Goal: Task Accomplishment & Management: Manage account settings

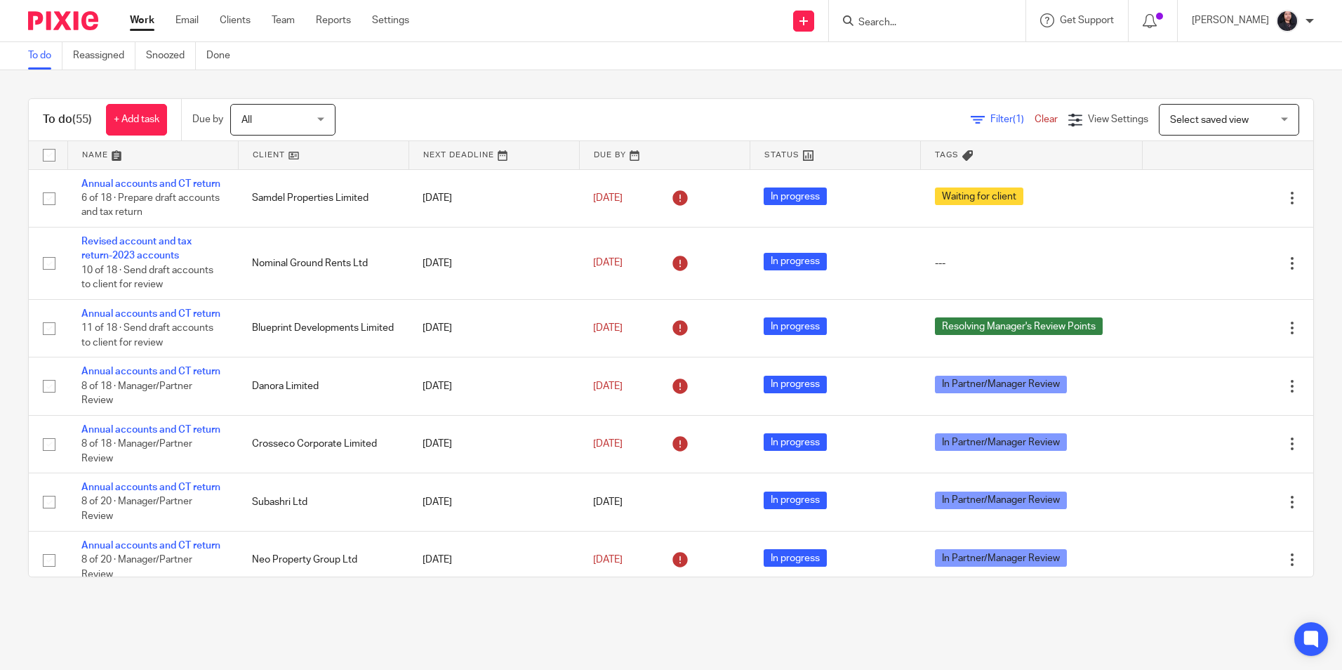
scroll to position [1053, 0]
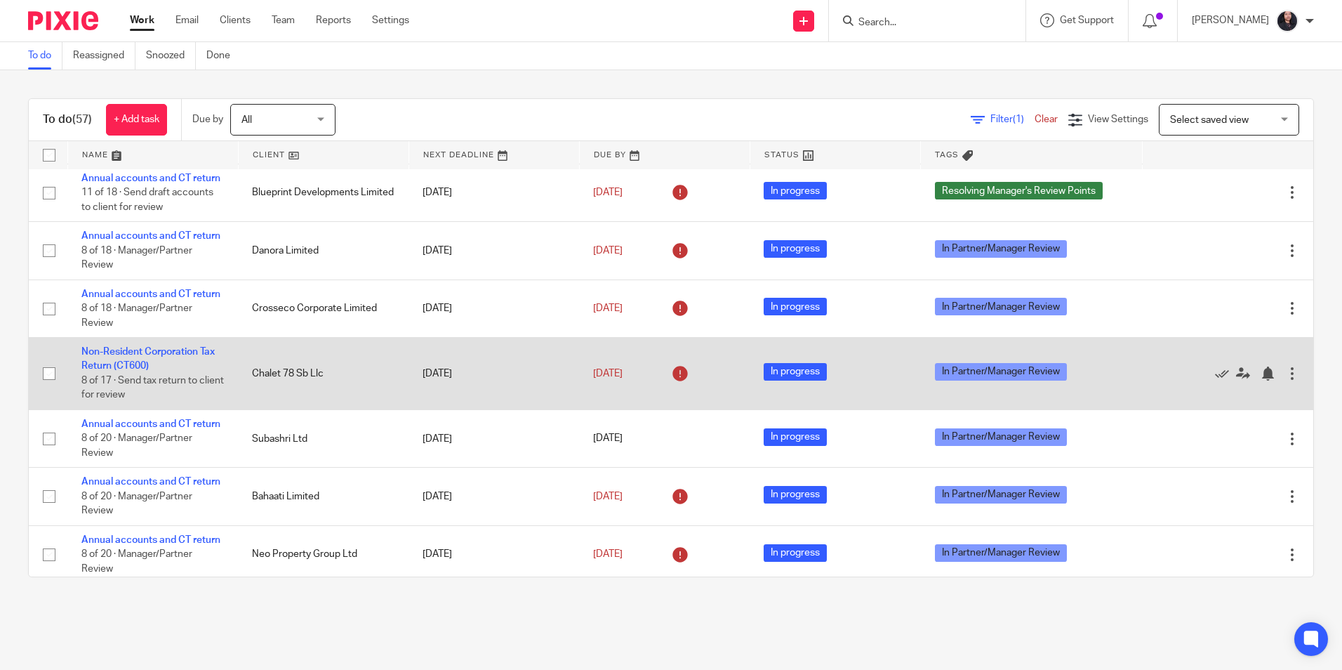
scroll to position [140, 0]
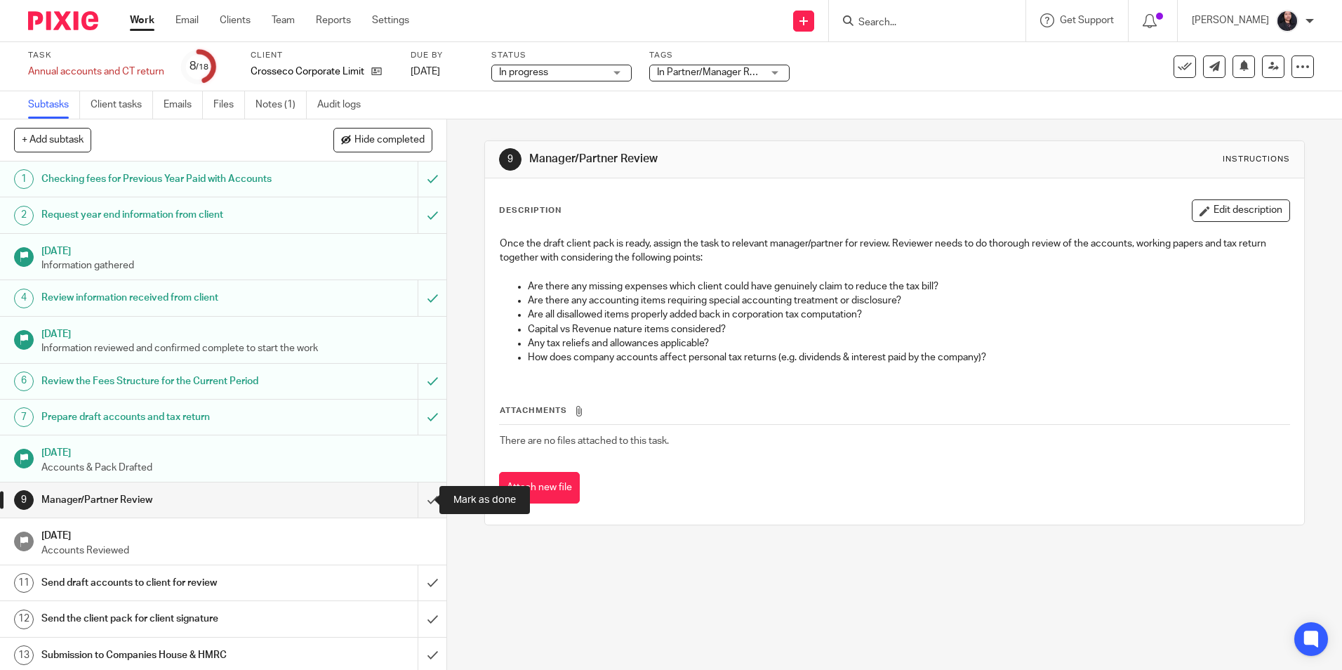
drag, startPoint x: 415, startPoint y: 496, endPoint x: 418, endPoint y: 479, distance: 17.8
click at [415, 496] on input "submit" at bounding box center [223, 499] width 446 height 35
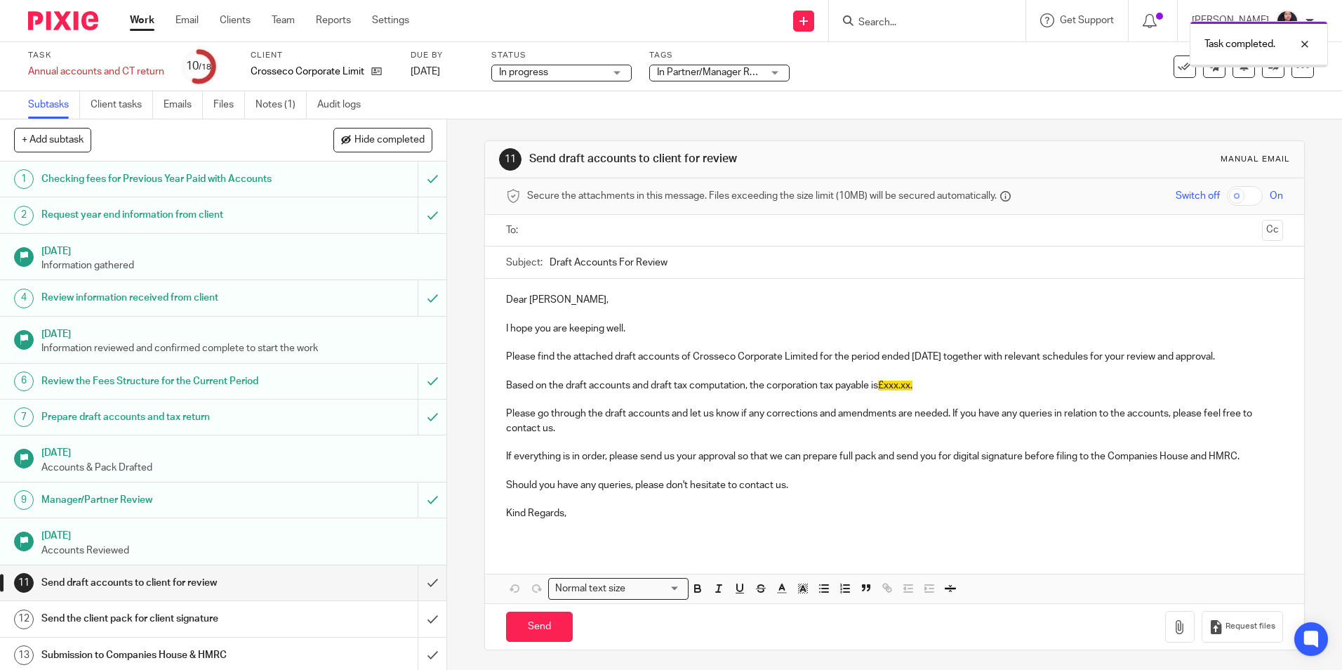
click at [345, 107] on link "Audit logs" at bounding box center [344, 104] width 54 height 27
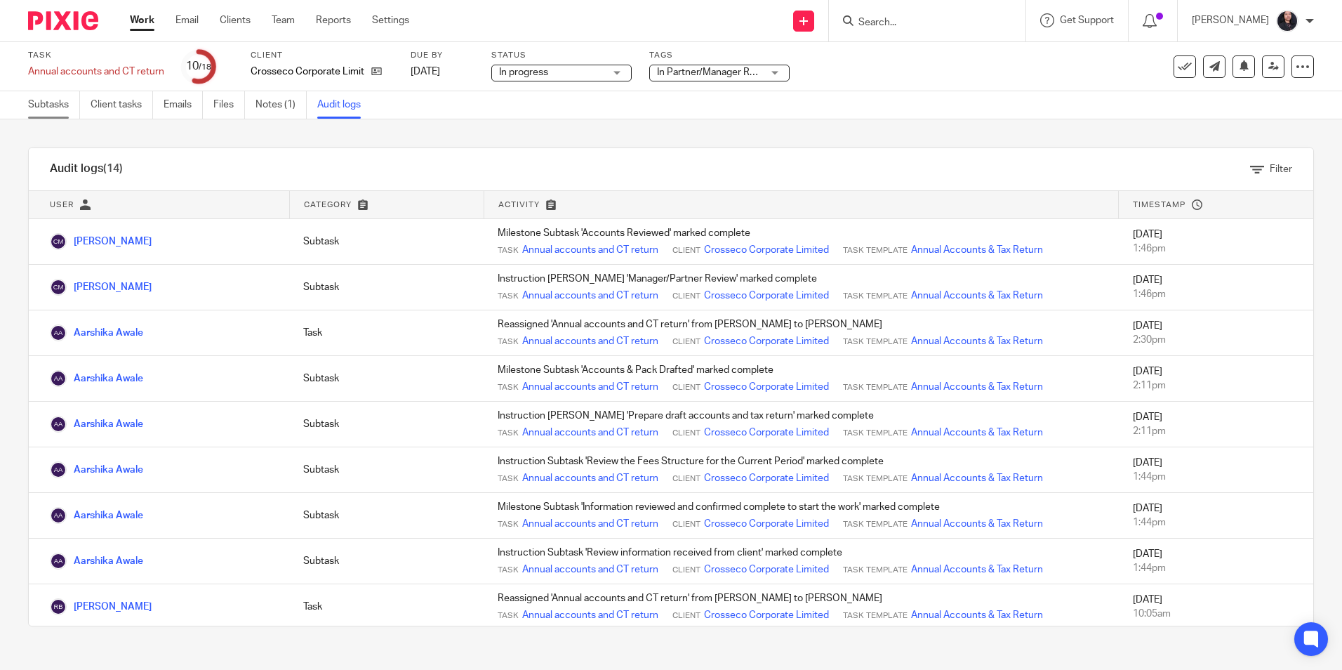
click at [55, 113] on link "Subtasks" at bounding box center [54, 104] width 52 height 27
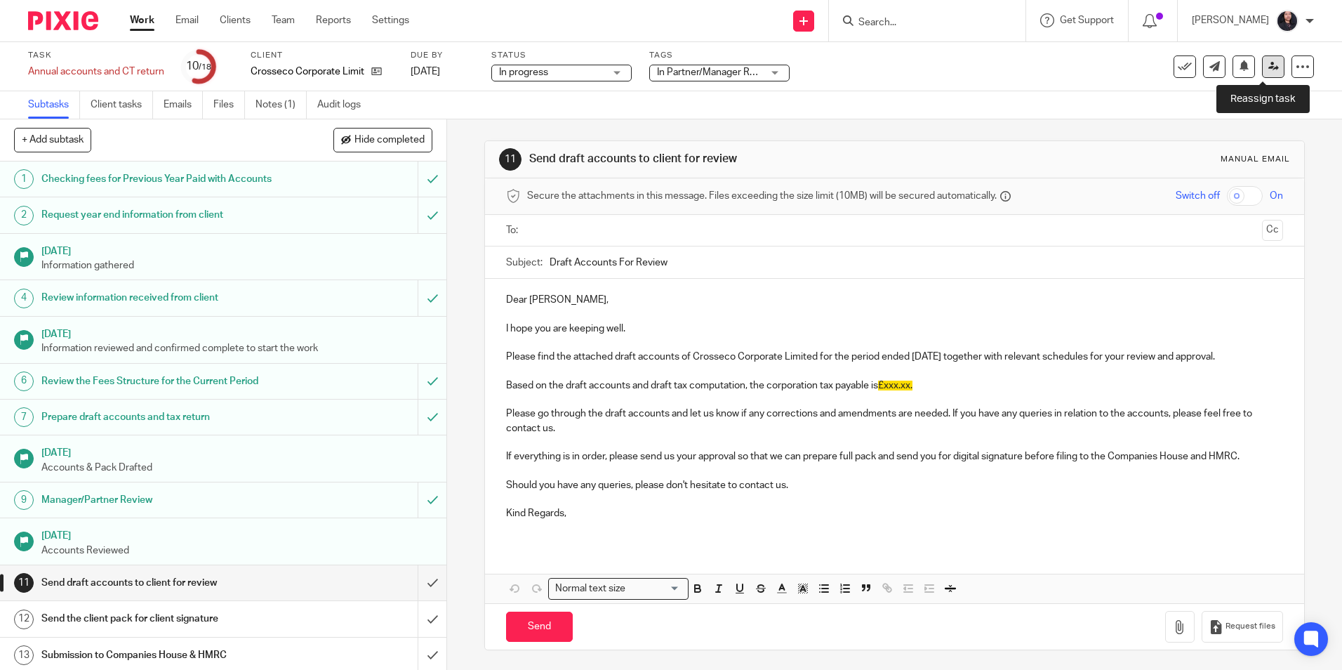
click at [1268, 67] on icon at bounding box center [1273, 66] width 11 height 11
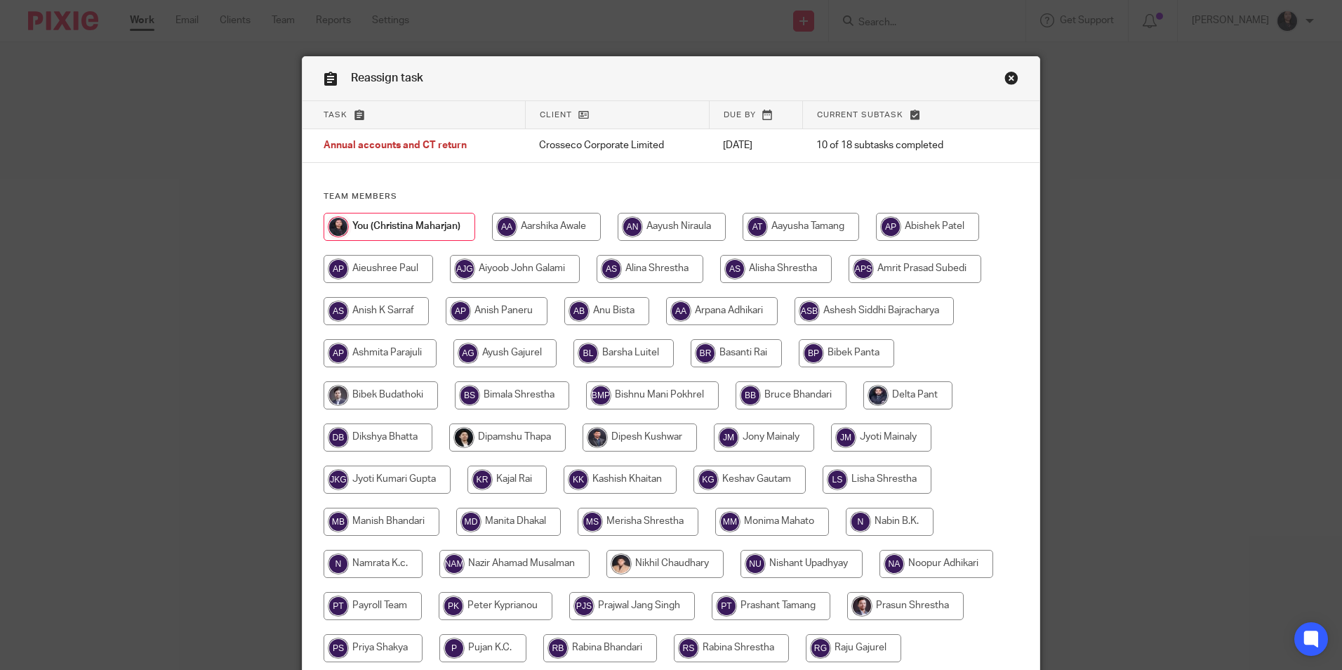
click at [539, 235] on input "radio" at bounding box center [546, 227] width 109 height 28
radio input "true"
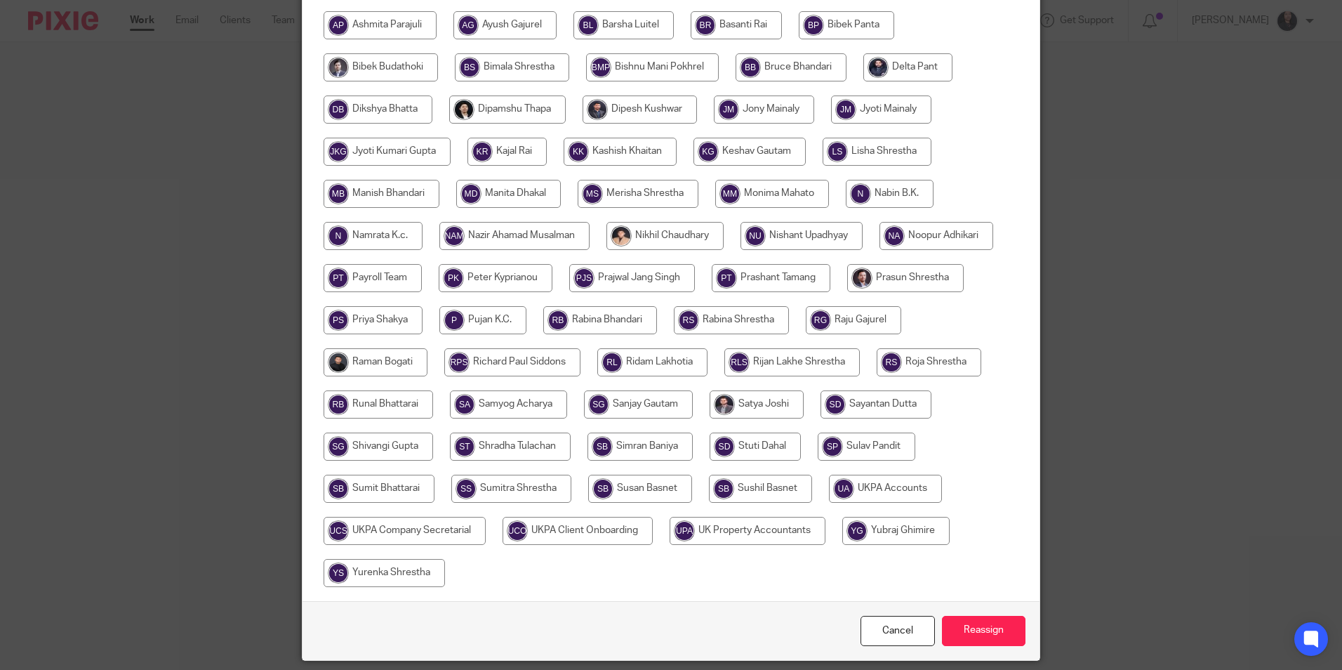
scroll to position [375, 0]
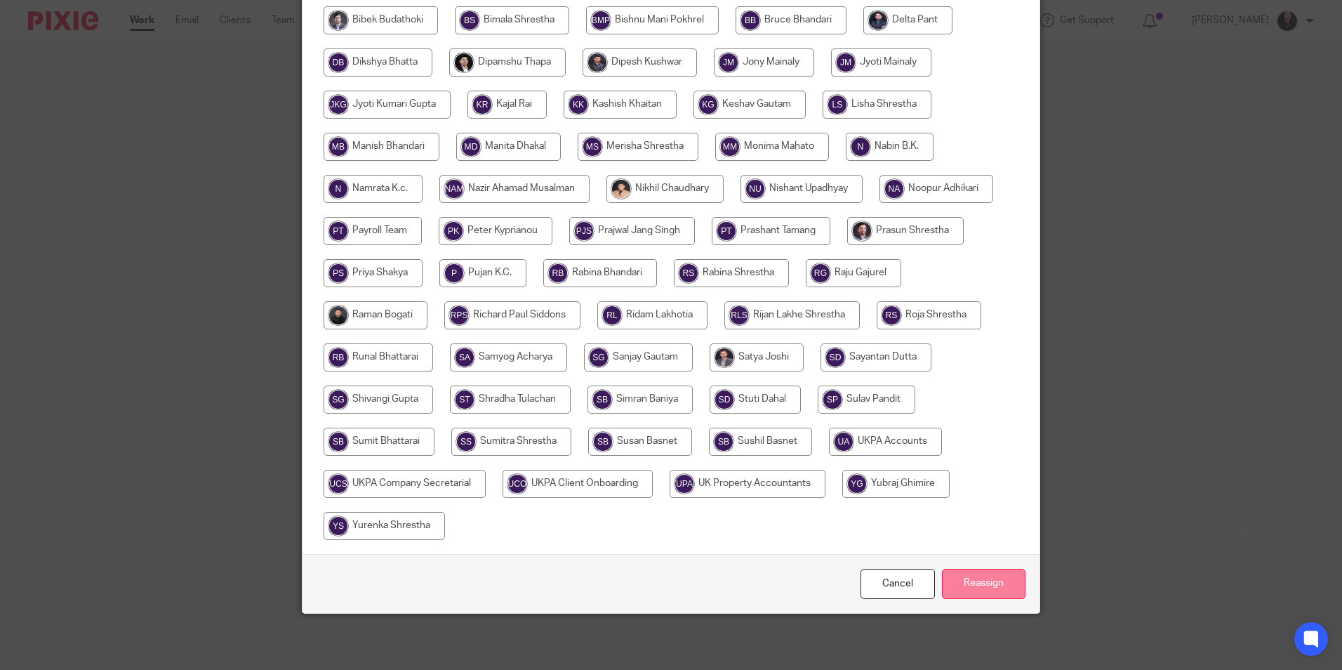
click at [972, 592] on input "Reassign" at bounding box center [984, 584] width 84 height 30
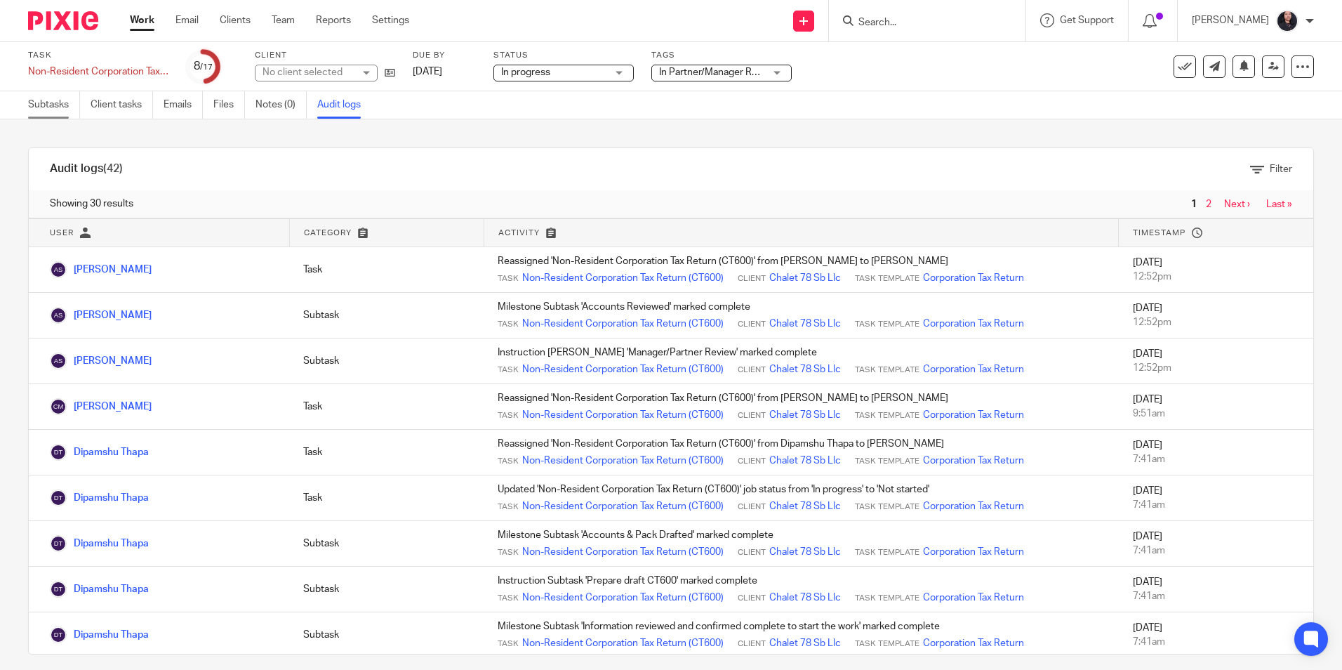
click at [45, 105] on link "Subtasks" at bounding box center [54, 104] width 52 height 27
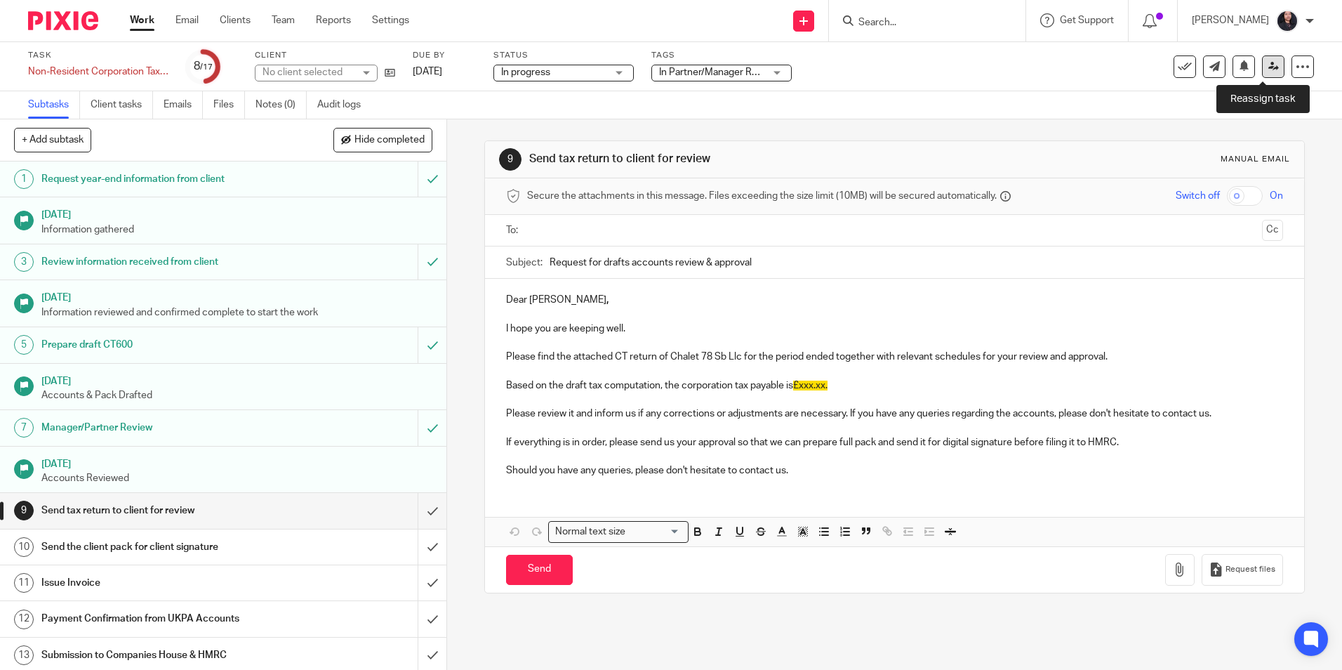
click at [1268, 67] on icon at bounding box center [1273, 66] width 11 height 11
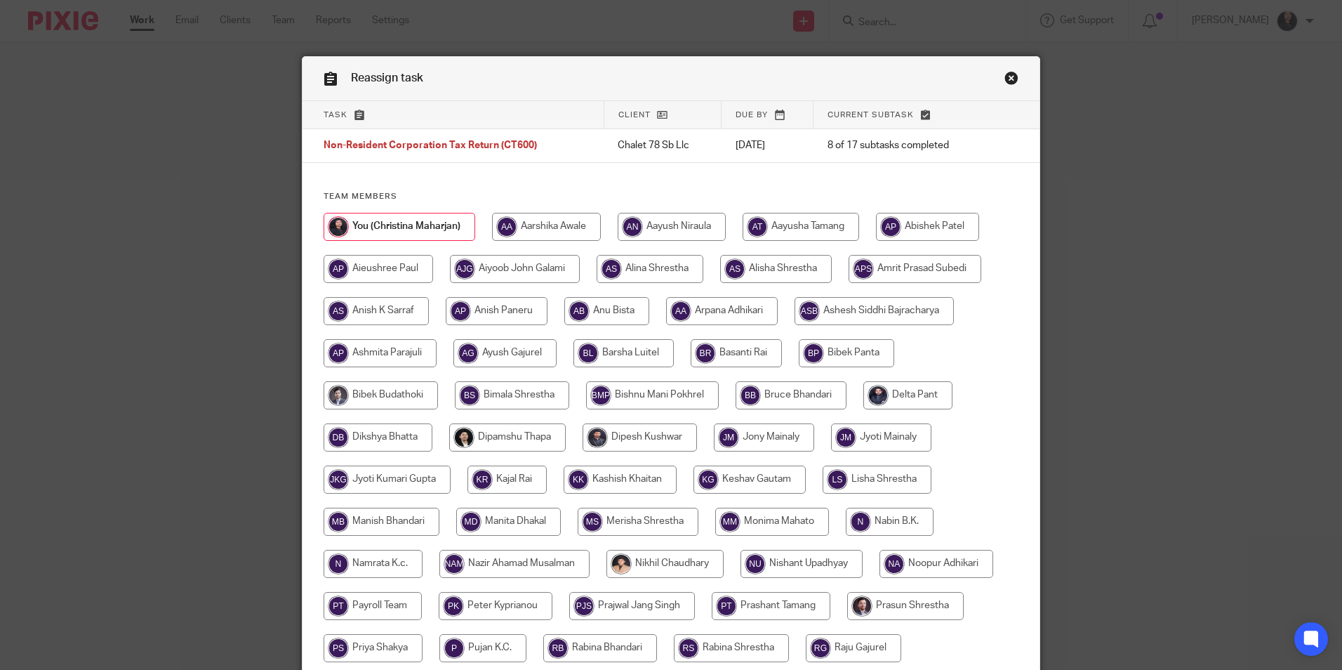
scroll to position [140, 0]
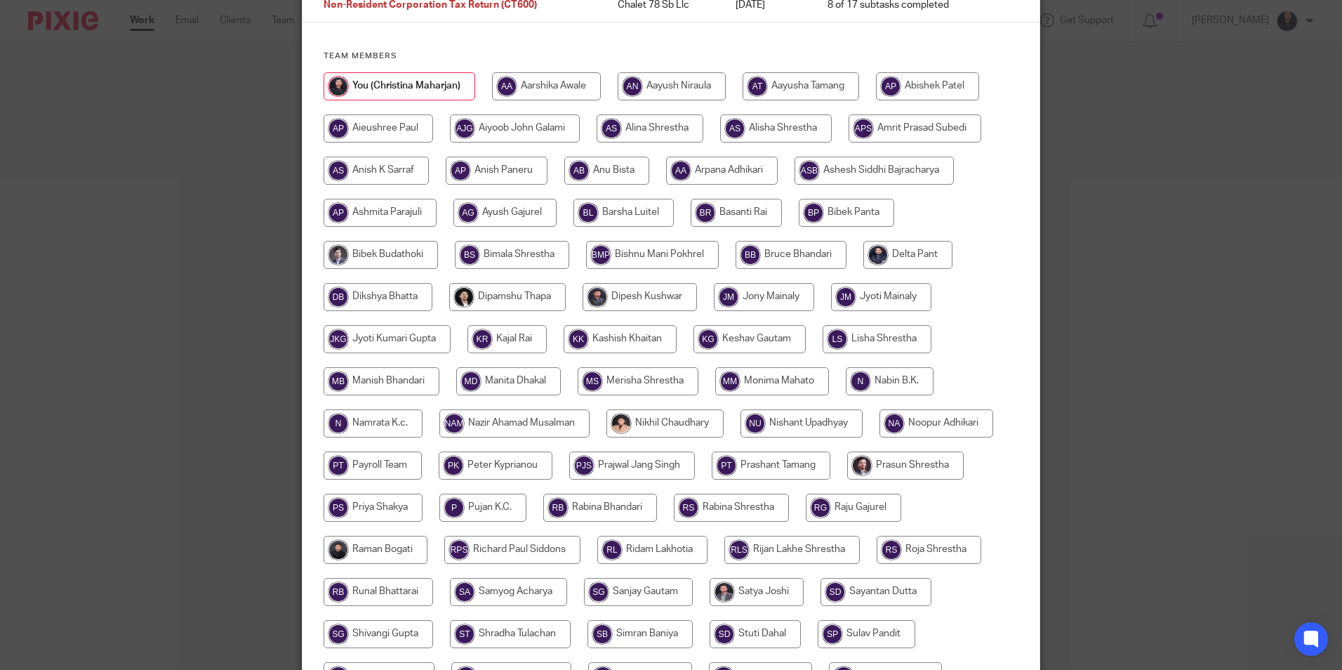
click at [511, 306] on input "radio" at bounding box center [507, 297] width 117 height 28
radio input "true"
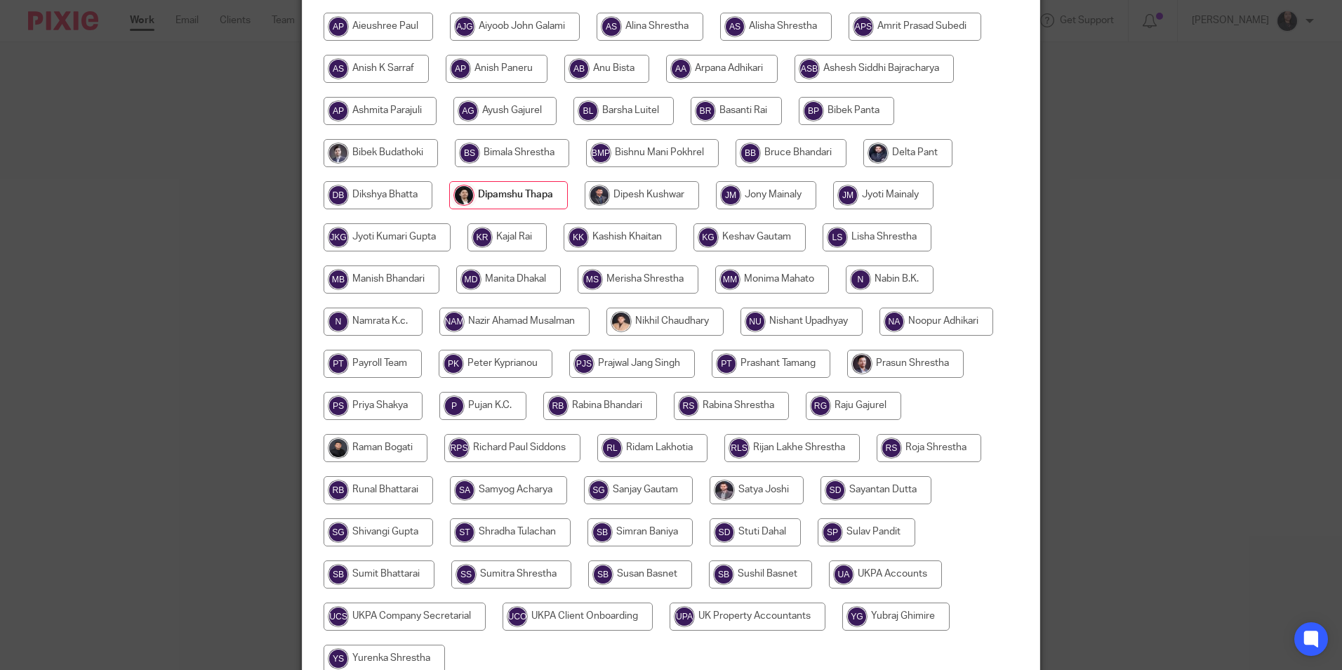
scroll to position [375, 0]
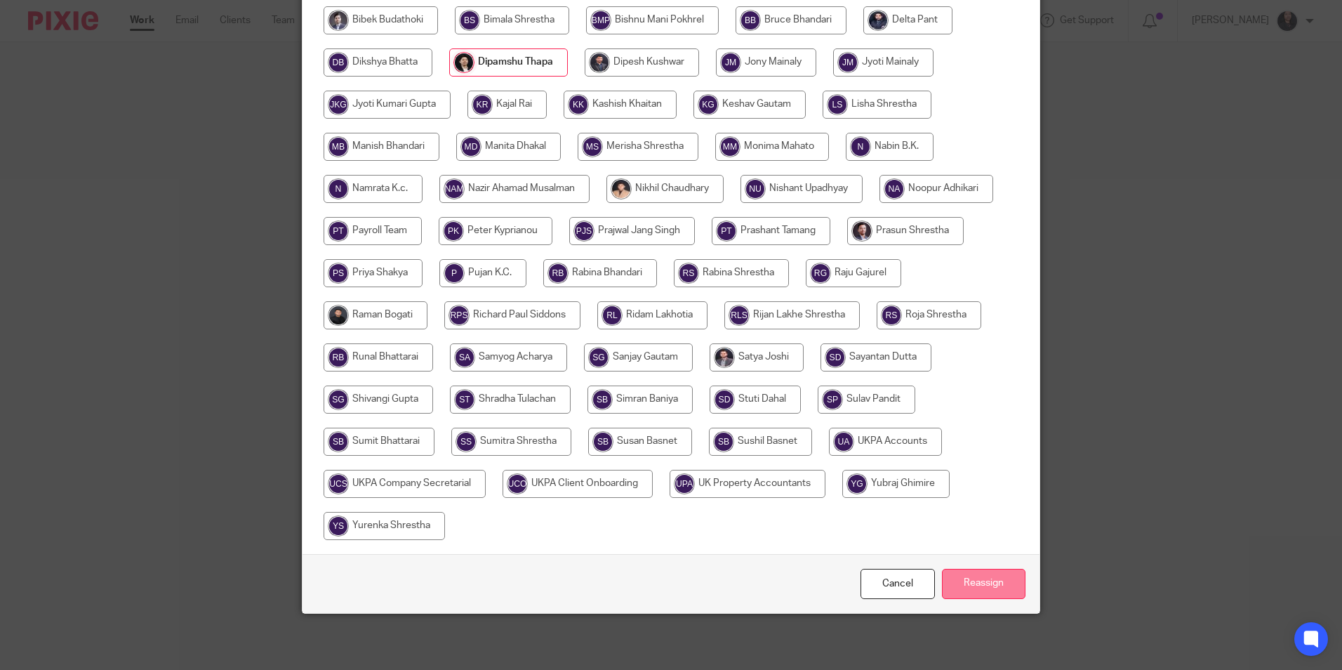
click at [976, 593] on input "Reassign" at bounding box center [984, 584] width 84 height 30
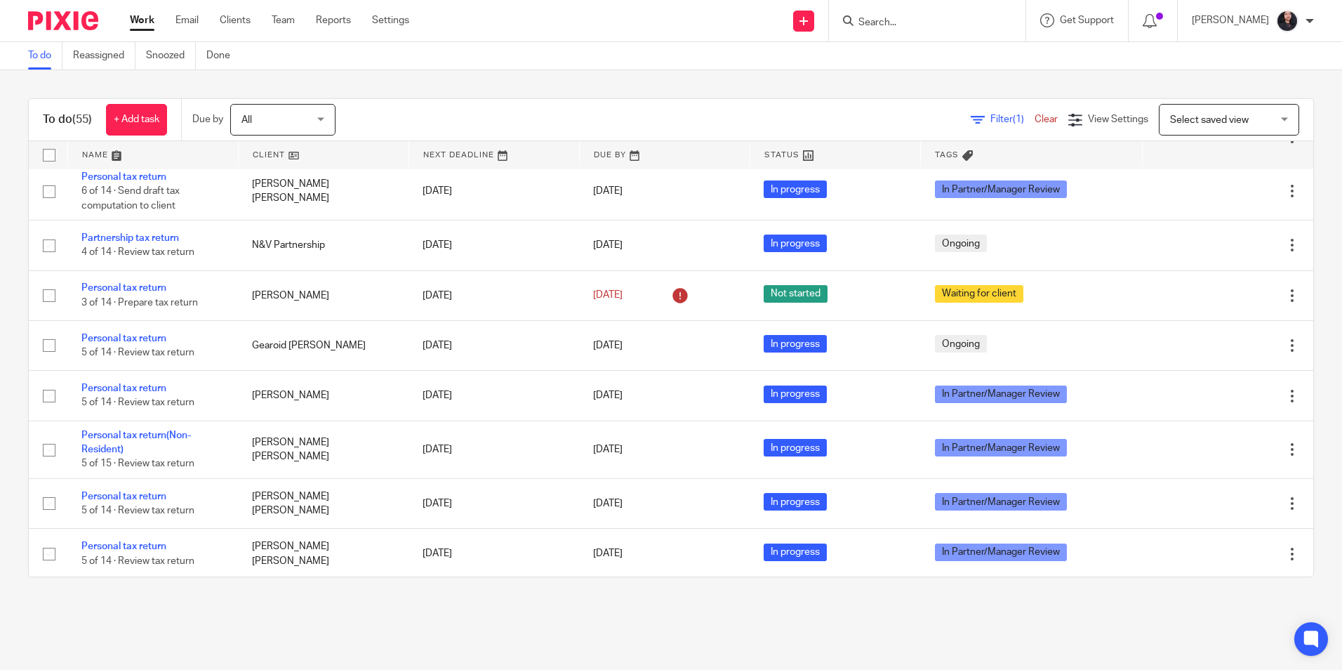
scroll to position [2457, 0]
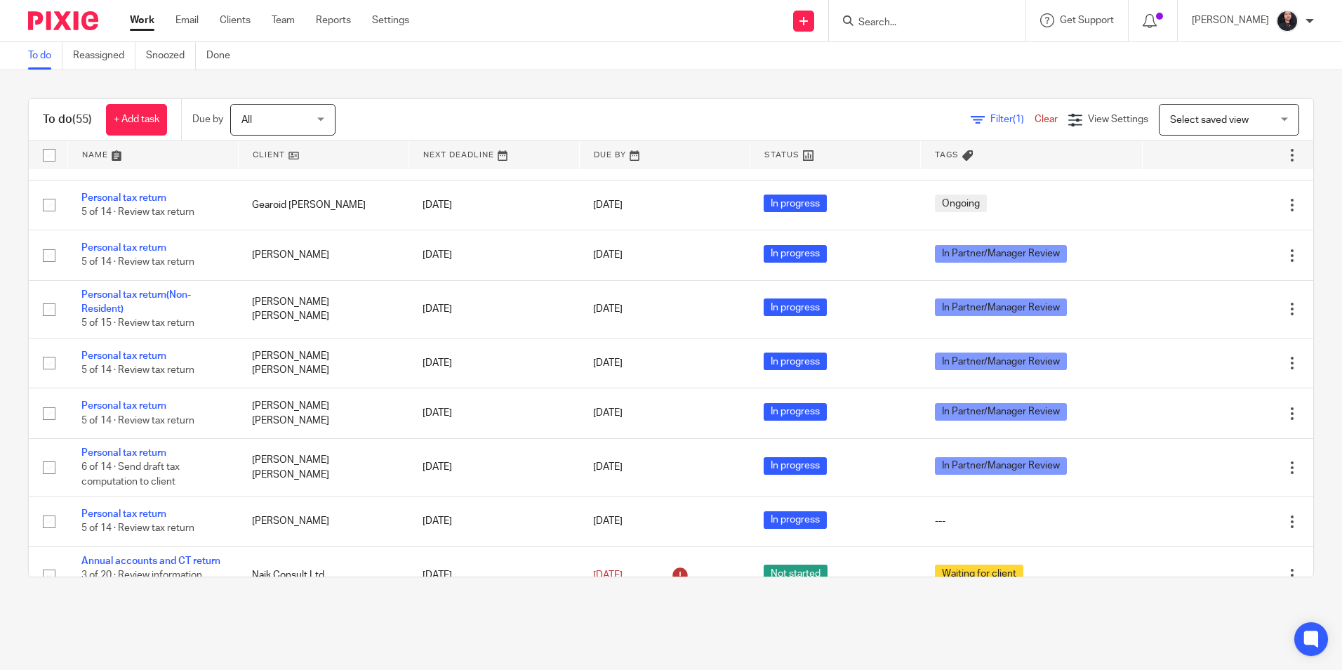
click at [140, 41] on link "Personal tax return" at bounding box center [123, 37] width 85 height 10
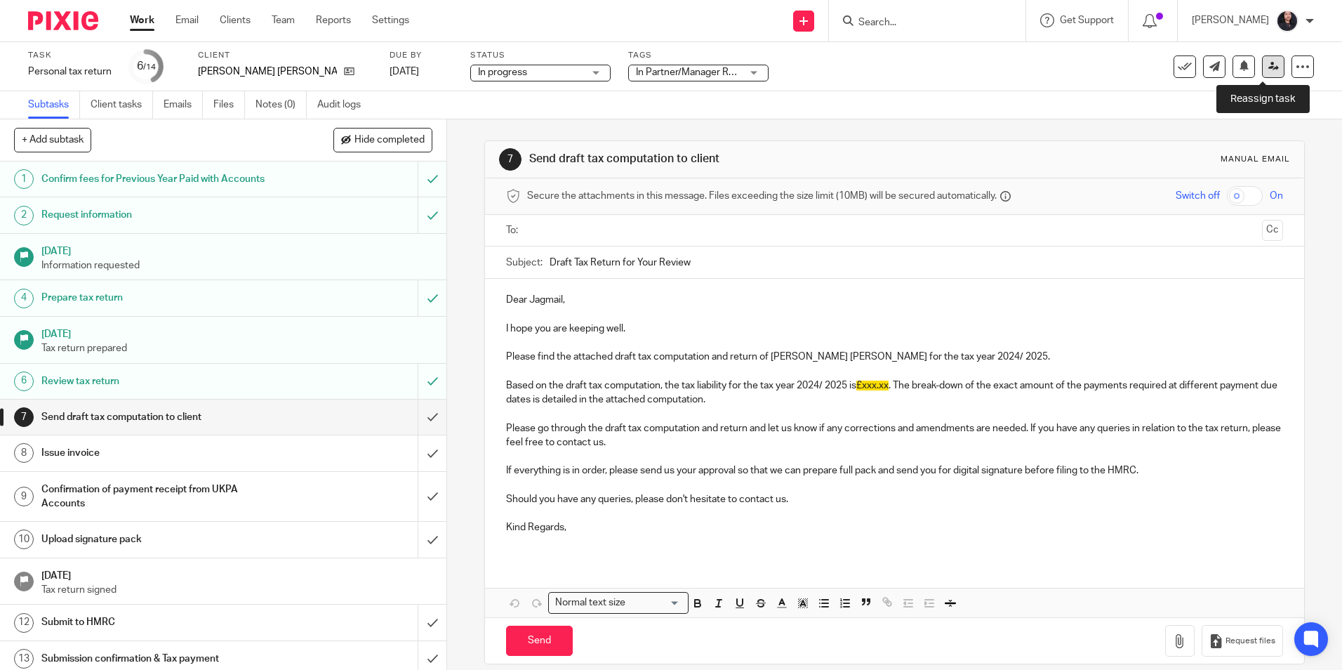
drag, startPoint x: 1263, startPoint y: 65, endPoint x: 1267, endPoint y: 77, distance: 13.1
click at [1268, 65] on icon at bounding box center [1273, 66] width 11 height 11
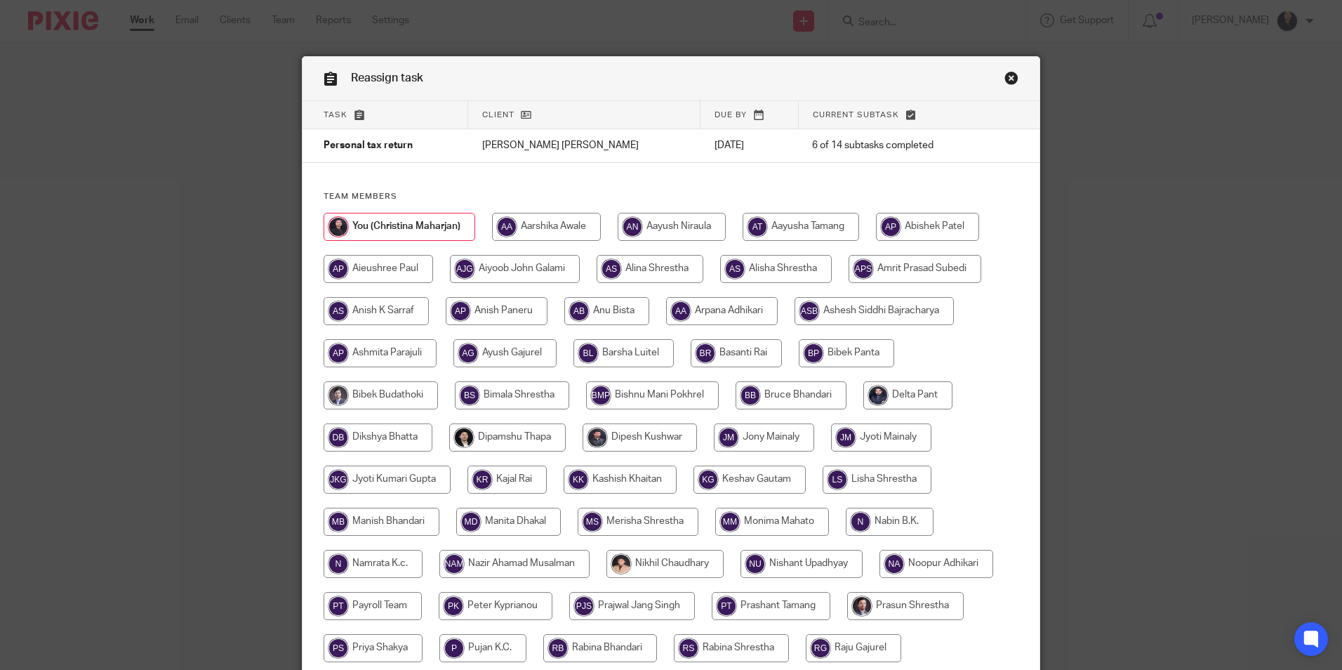
click at [395, 305] on input "radio" at bounding box center [376, 311] width 105 height 28
radio input "true"
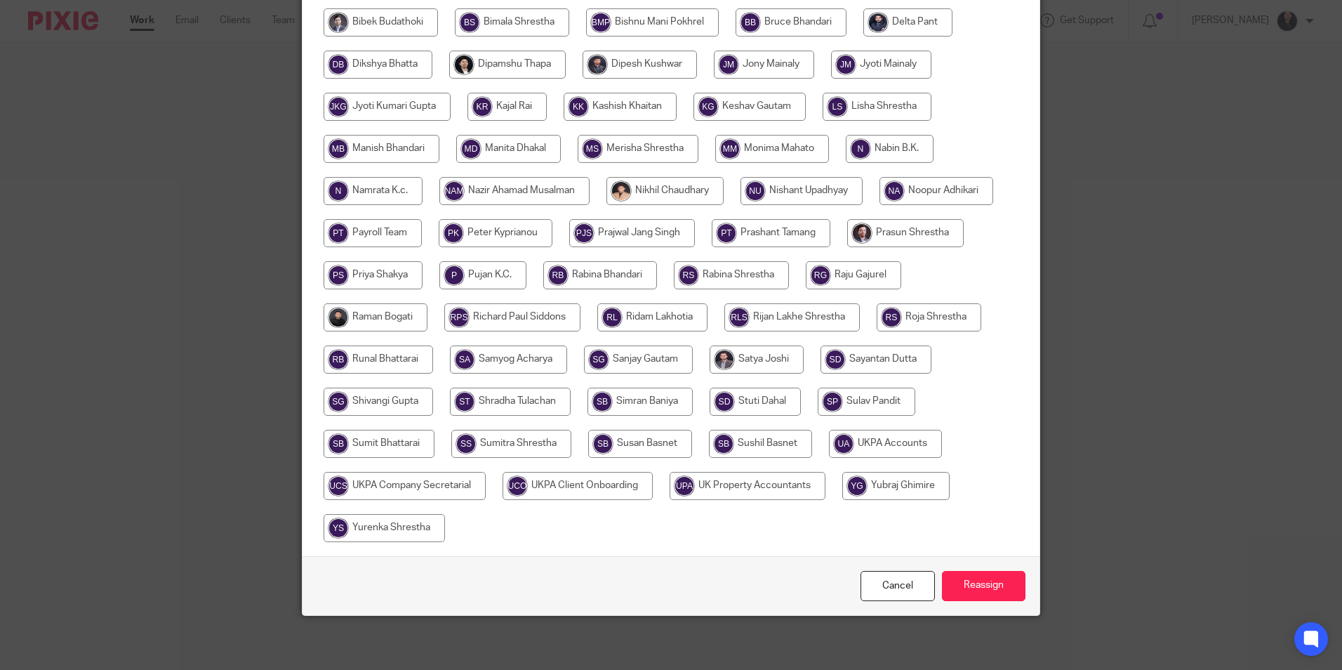
scroll to position [375, 0]
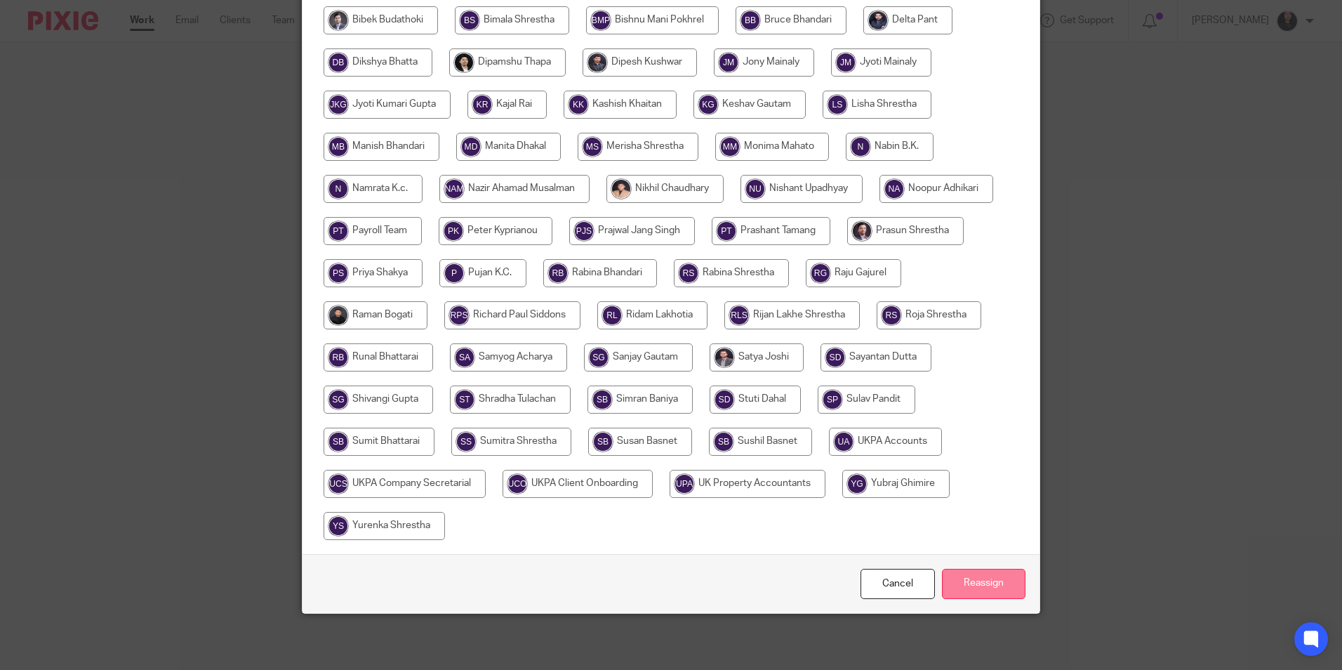
click at [975, 586] on input "Reassign" at bounding box center [984, 584] width 84 height 30
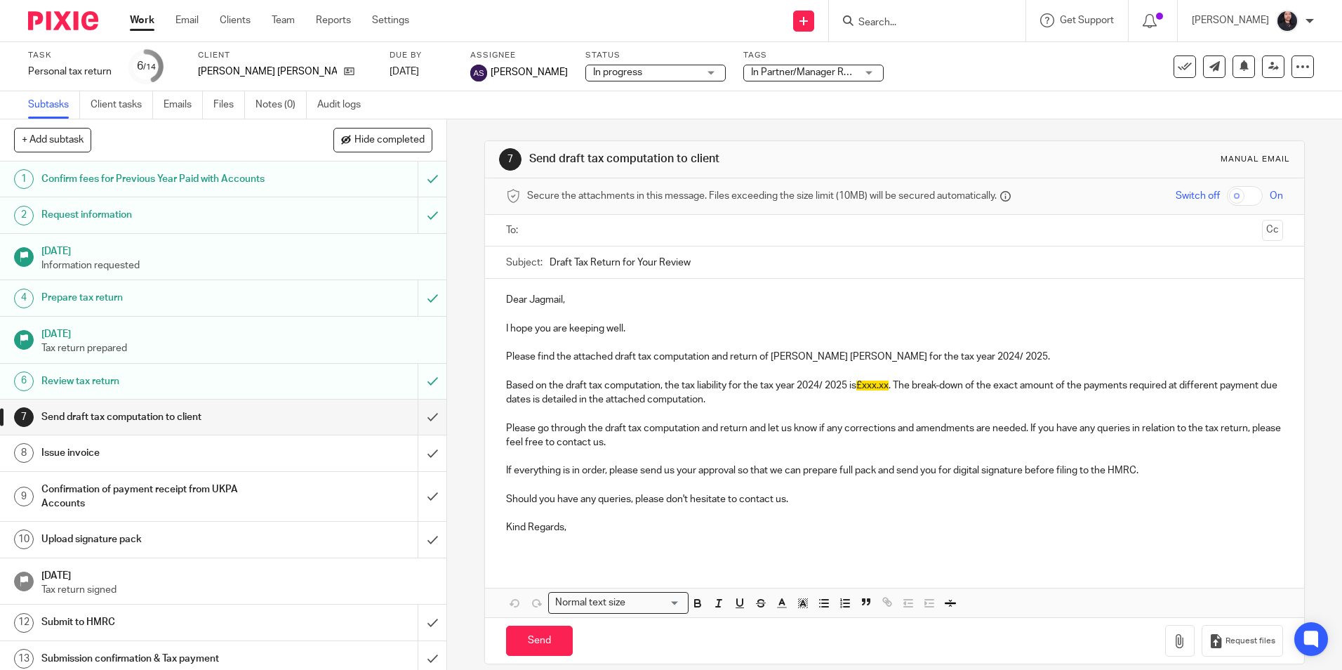
drag, startPoint x: 58, startPoint y: 24, endPoint x: 64, endPoint y: 35, distance: 12.6
click at [58, 24] on img at bounding box center [63, 20] width 70 height 19
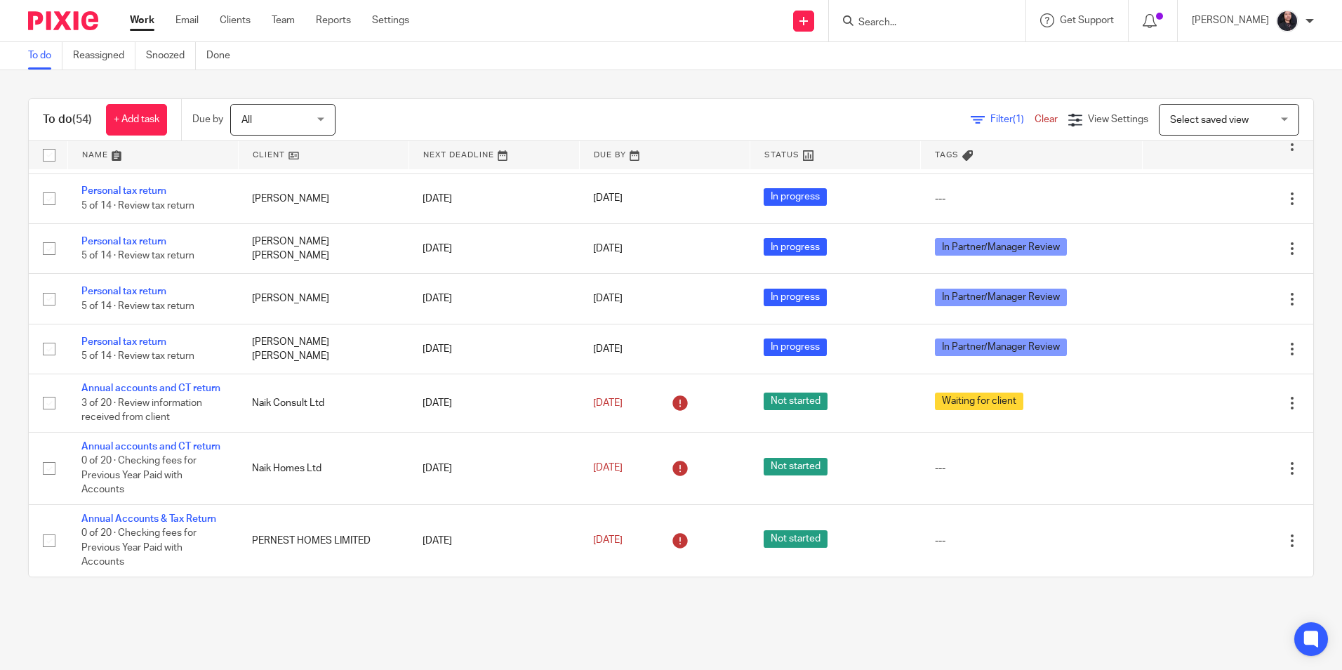
scroll to position [2362, 0]
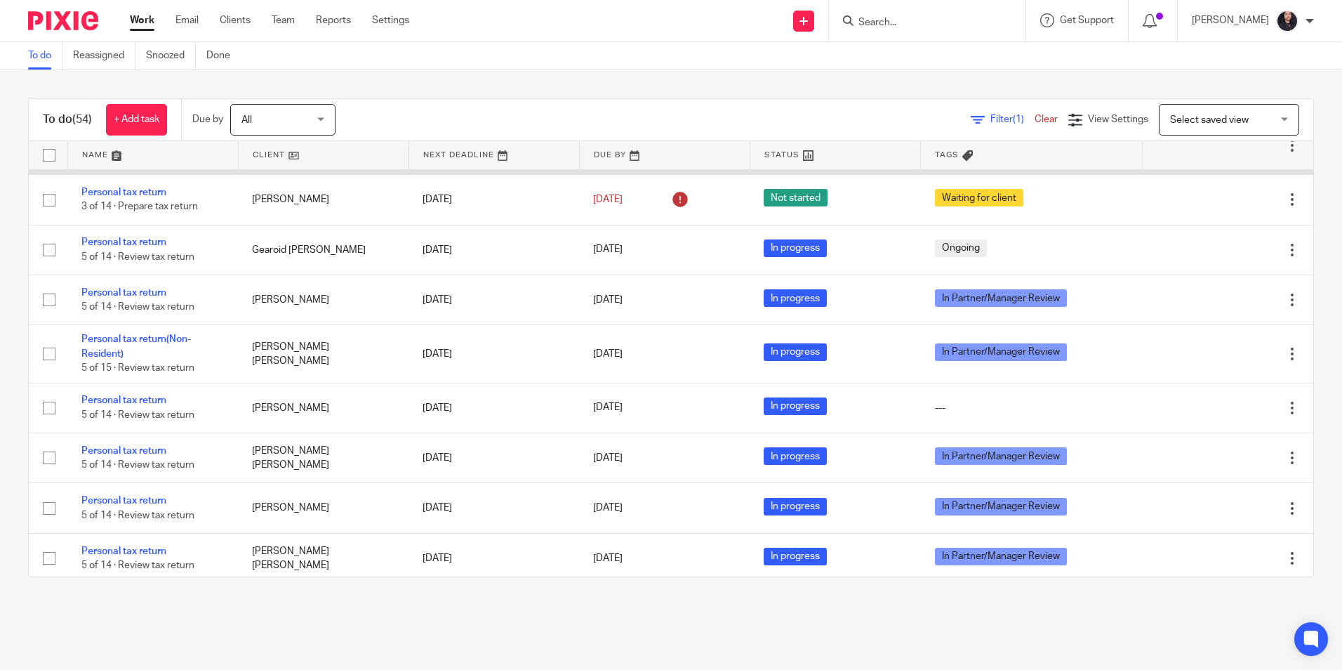
click at [153, 136] on link "Personal tax return" at bounding box center [123, 131] width 85 height 10
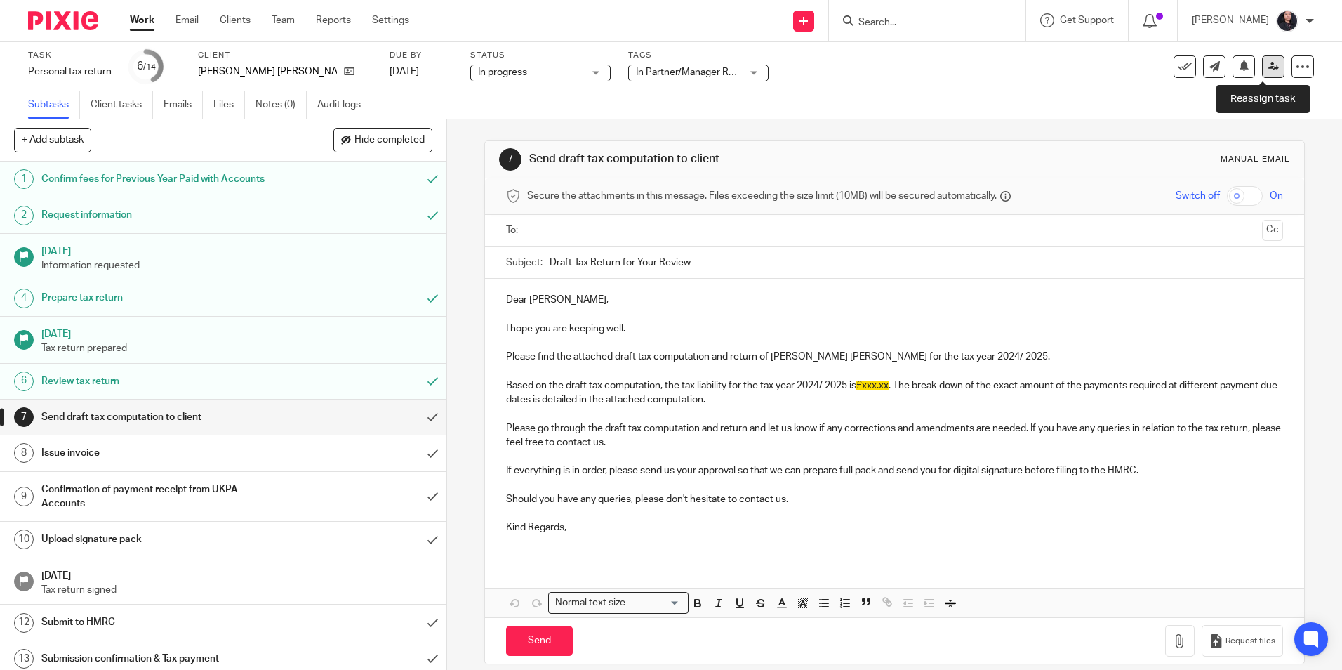
click at [1268, 69] on icon at bounding box center [1273, 66] width 11 height 11
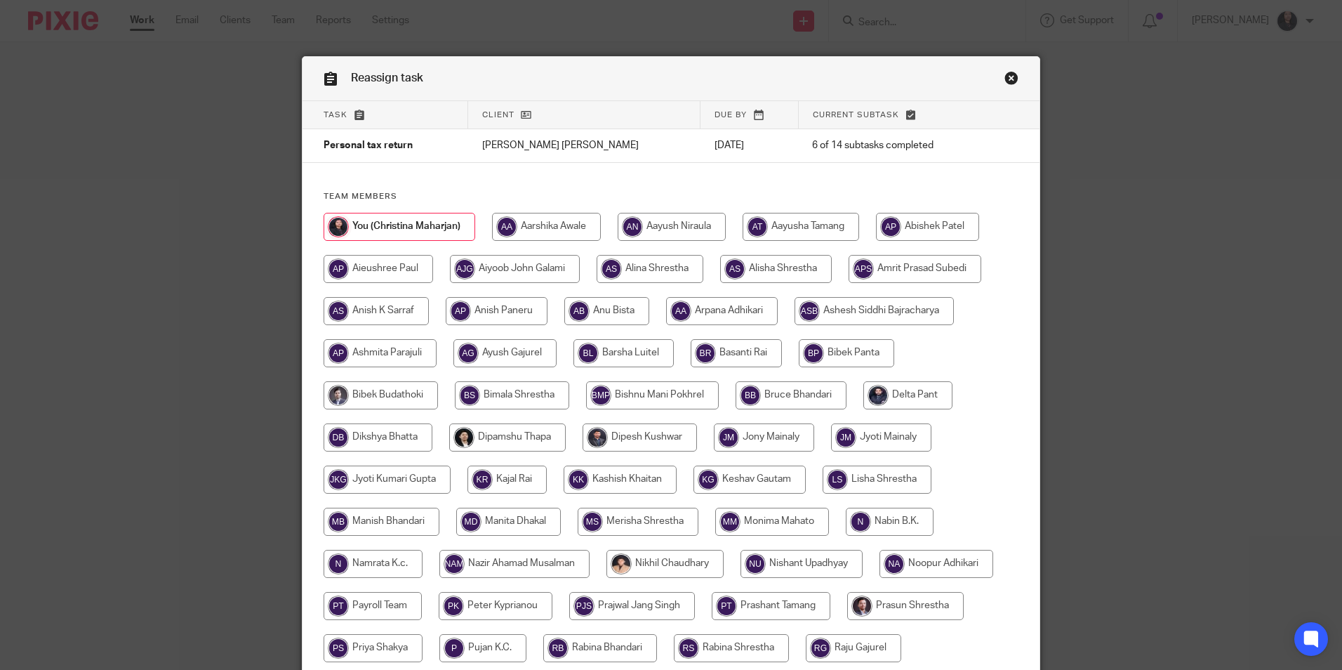
click at [380, 306] on input "radio" at bounding box center [376, 311] width 105 height 28
radio input "true"
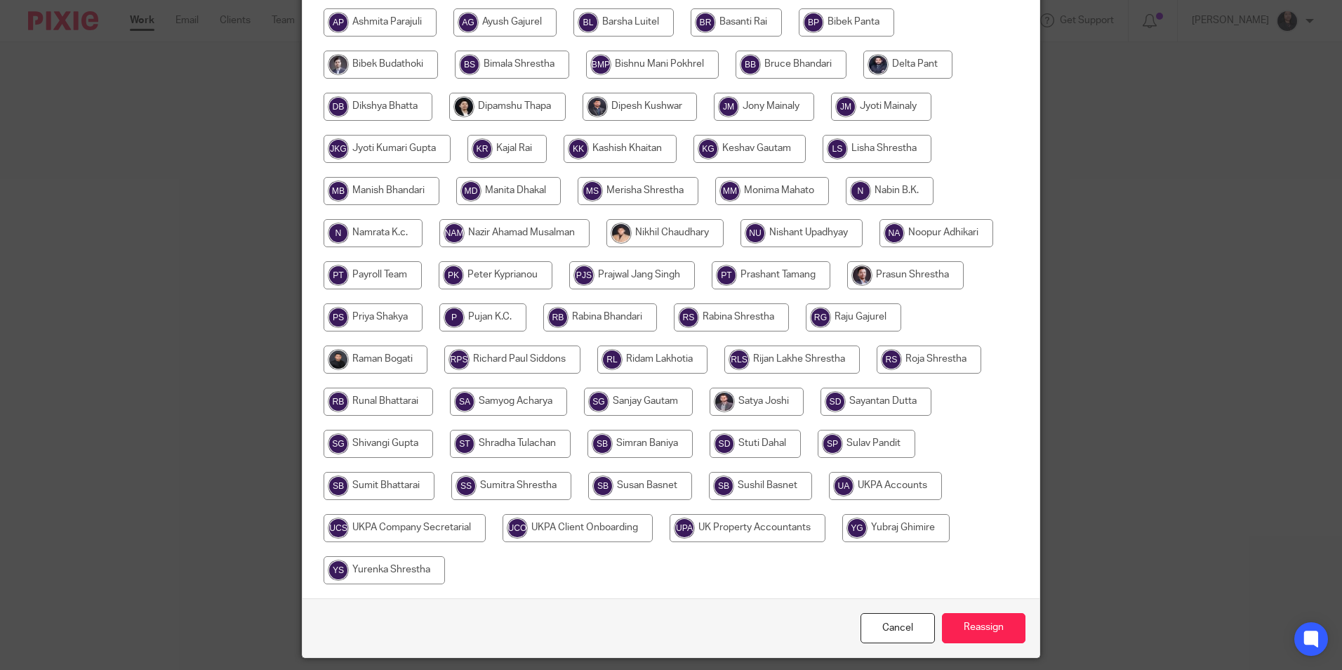
scroll to position [375, 0]
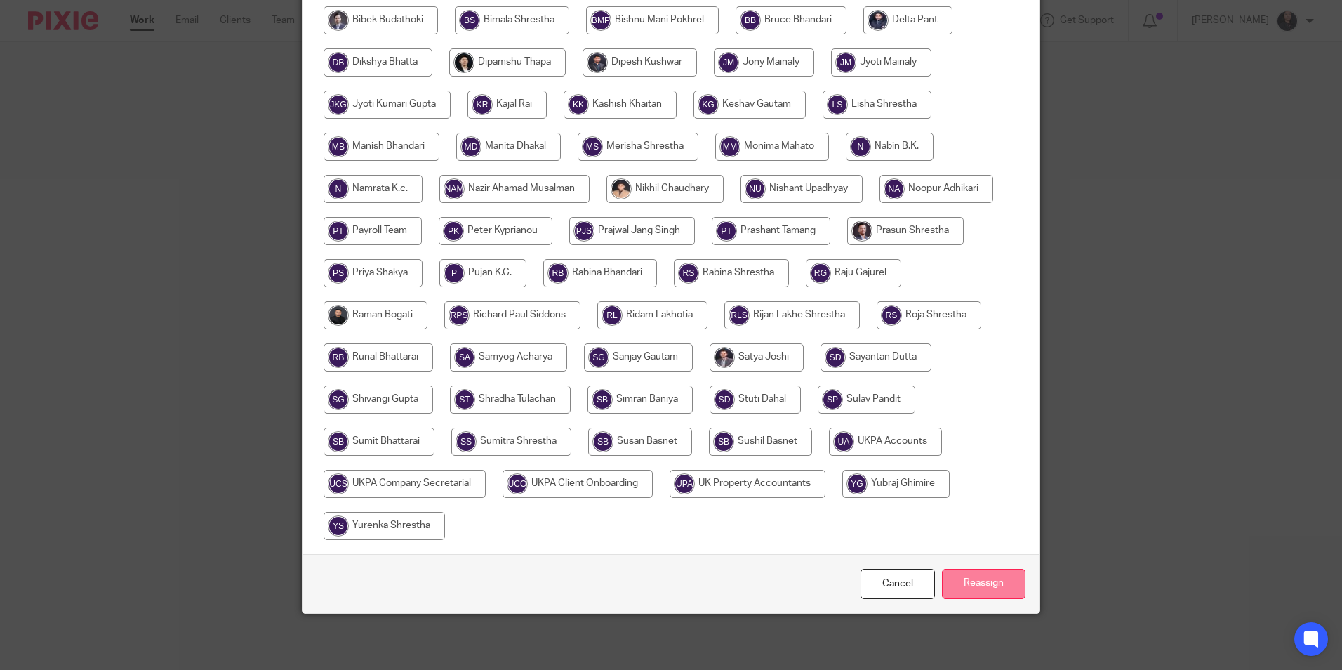
click at [988, 589] on input "Reassign" at bounding box center [984, 584] width 84 height 30
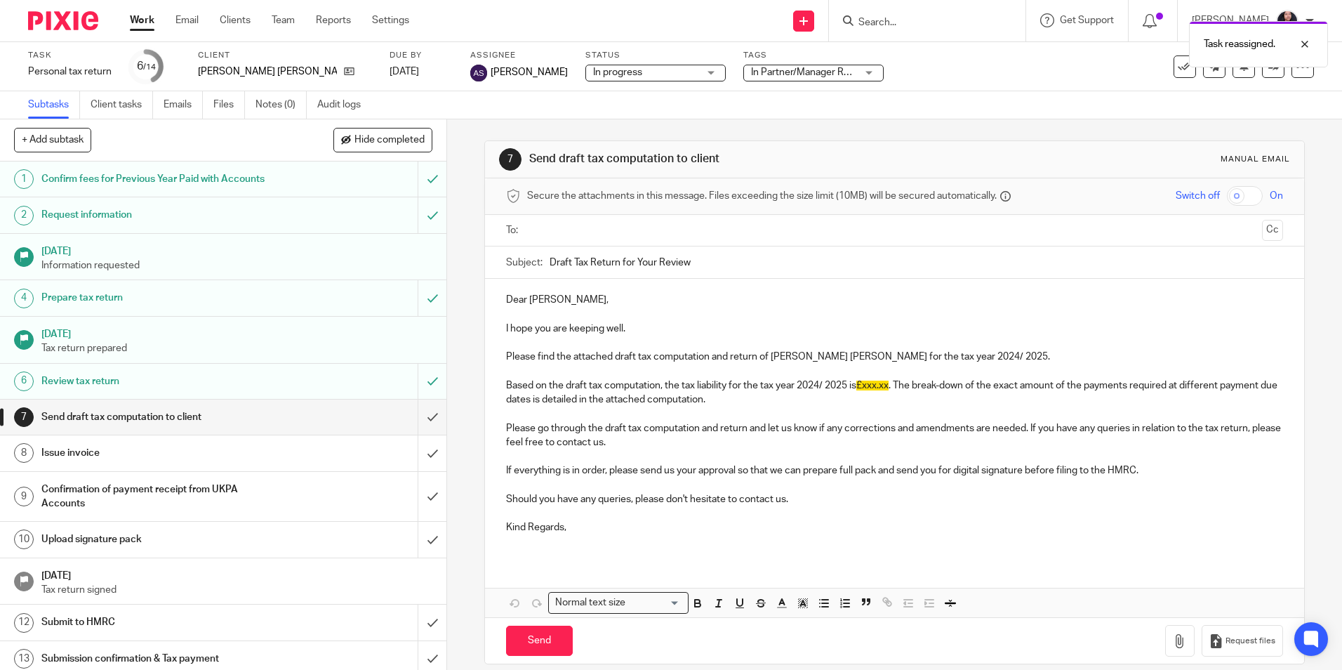
click at [71, 17] on img at bounding box center [63, 20] width 70 height 19
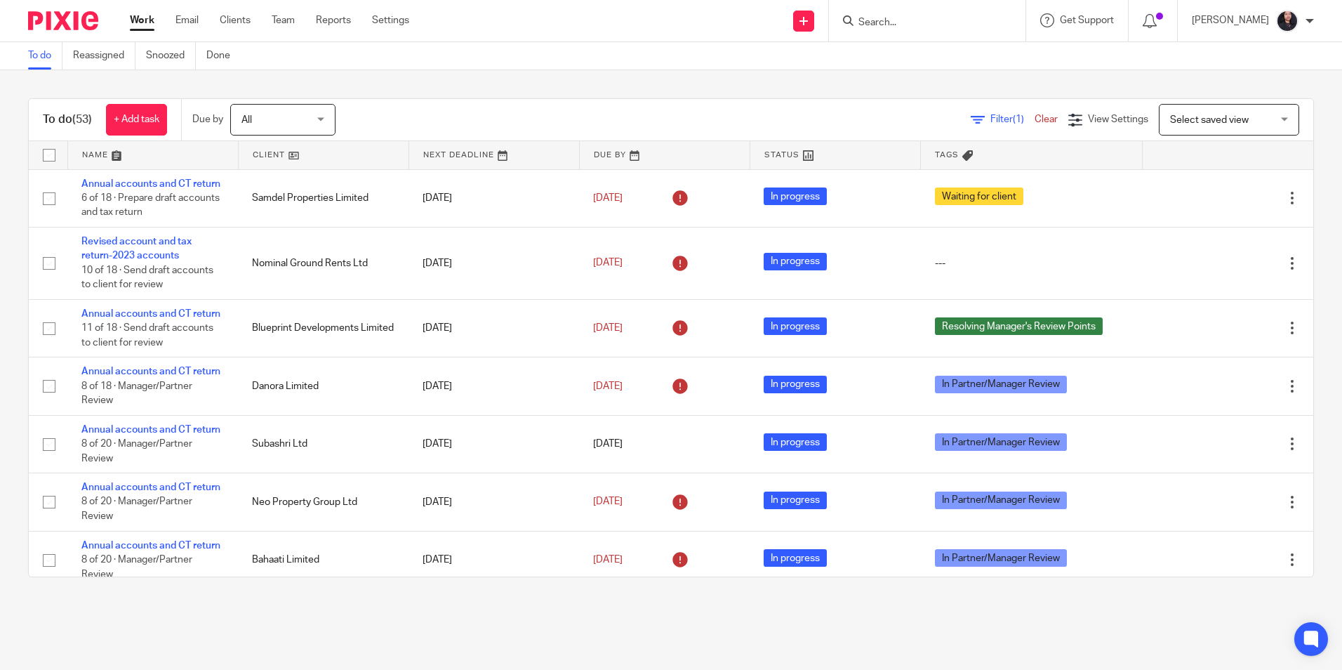
click at [886, 25] on input "Search" at bounding box center [920, 23] width 126 height 13
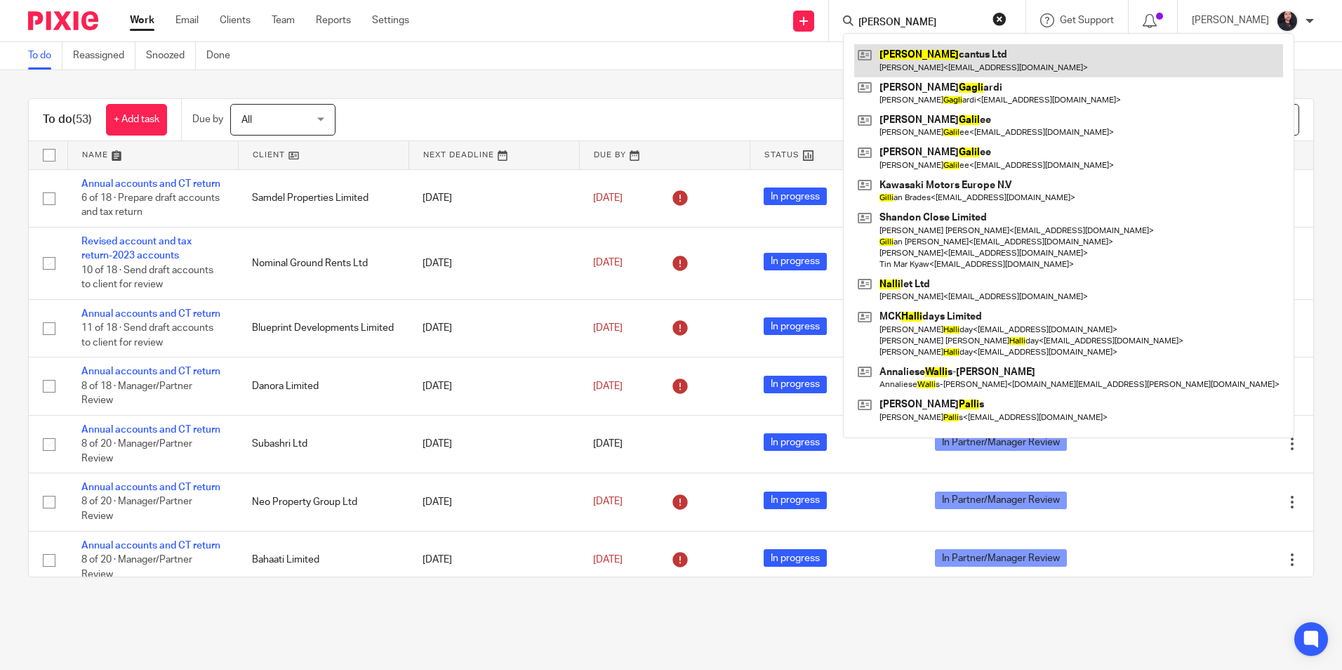
type input "galli"
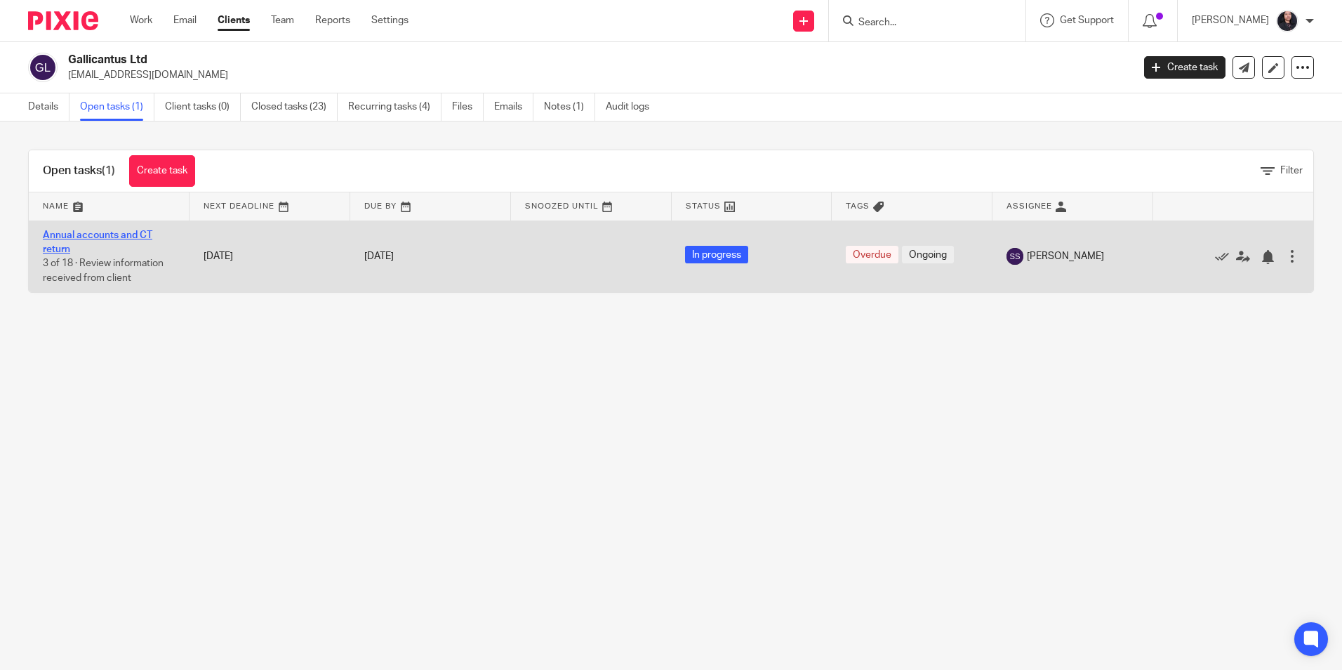
click at [123, 233] on link "Annual accounts and CT return" at bounding box center [97, 242] width 109 height 24
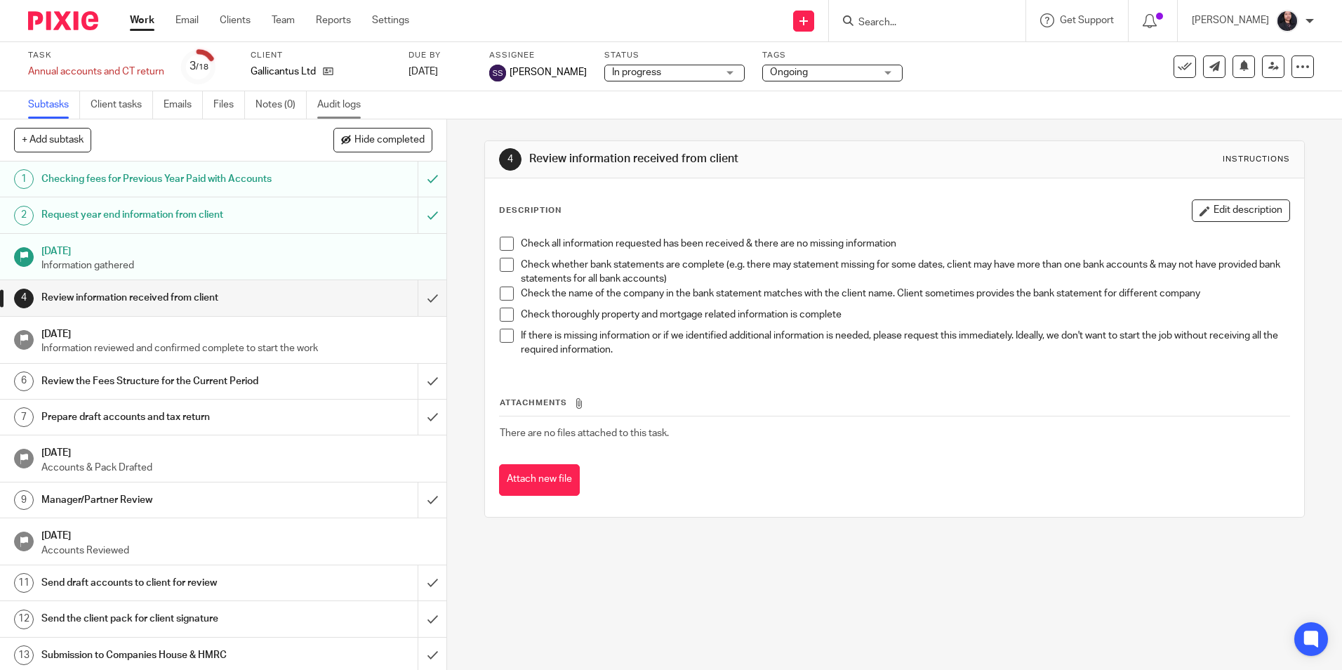
click at [333, 115] on link "Audit logs" at bounding box center [344, 104] width 54 height 27
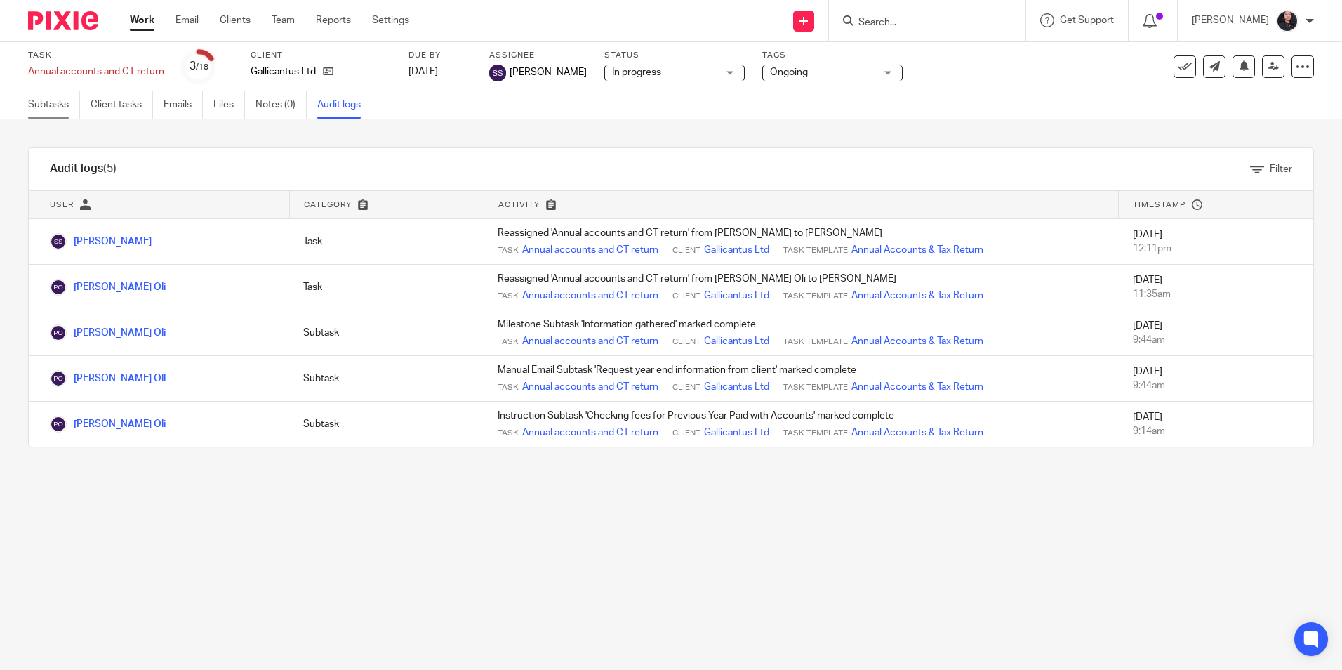
click at [46, 104] on link "Subtasks" at bounding box center [54, 104] width 52 height 27
